Goal: Navigation & Orientation: Find specific page/section

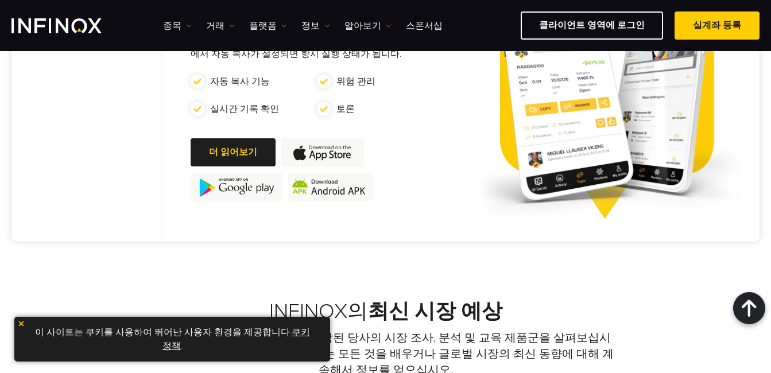
scroll to position [459, 0]
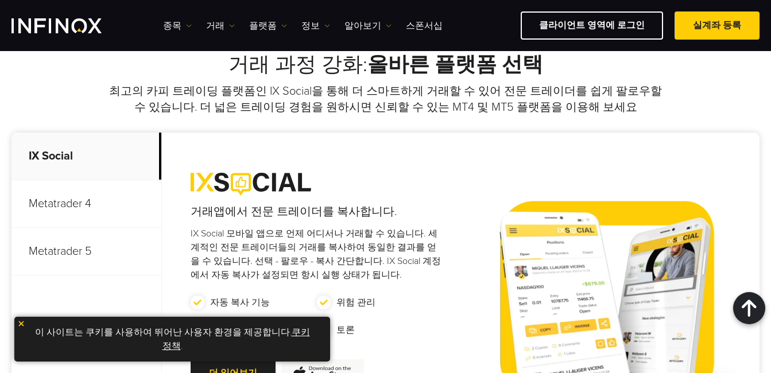
click at [62, 248] on p "Metatrader 5" at bounding box center [86, 252] width 150 height 48
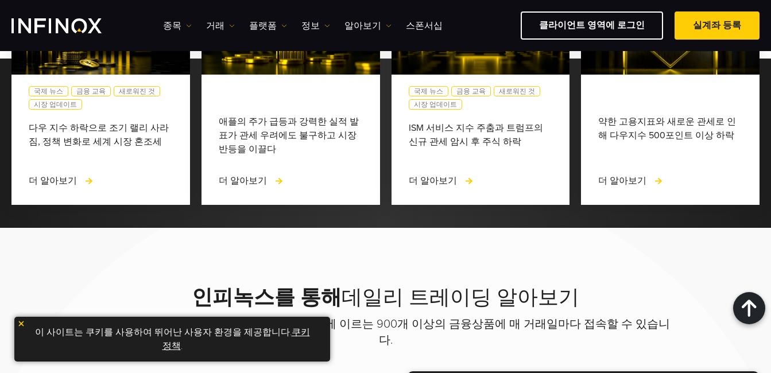
scroll to position [1320, 0]
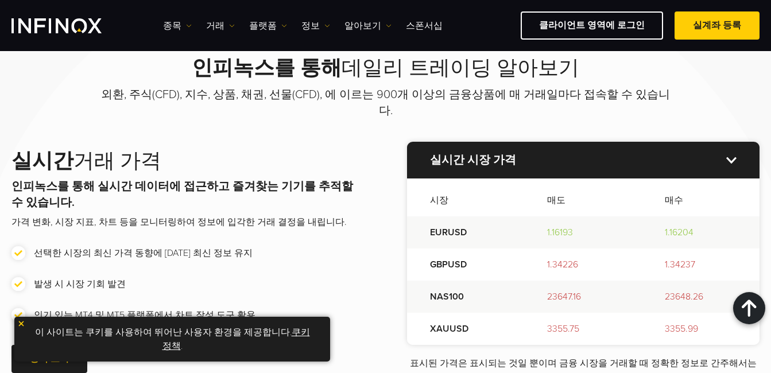
click at [170, 346] on link "쿠키 정책" at bounding box center [235, 338] width 147 height 25
click at [18, 322] on img at bounding box center [21, 324] width 8 height 8
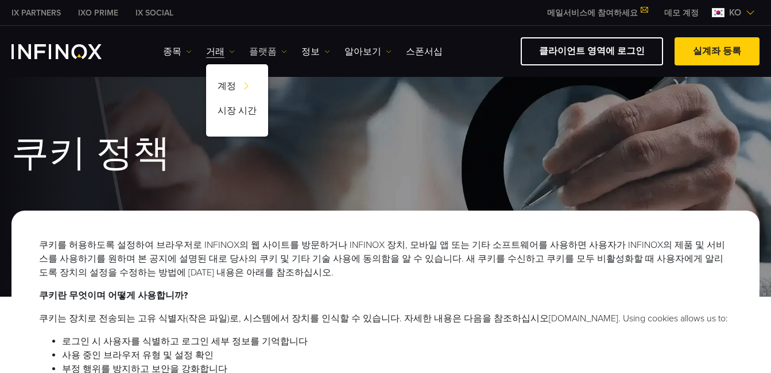
click at [259, 50] on link "플랫폼" at bounding box center [268, 52] width 38 height 14
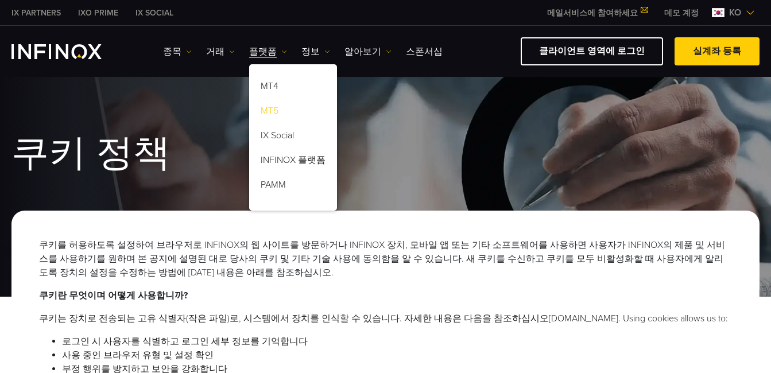
click at [270, 108] on link "MT5" at bounding box center [293, 112] width 88 height 25
